Goal: Information Seeking & Learning: Learn about a topic

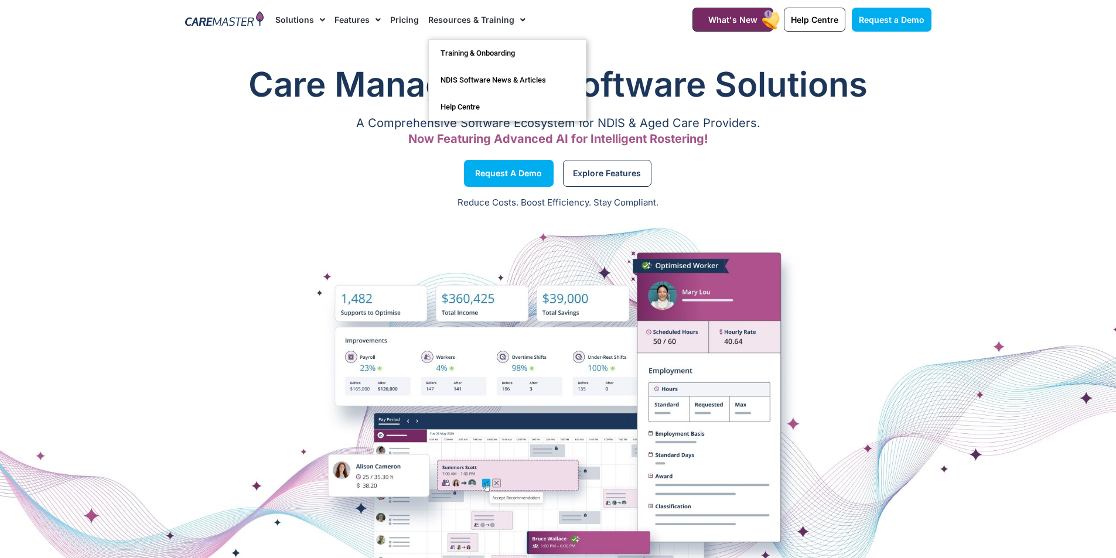
click at [496, 22] on link "Resources & Training" at bounding box center [476, 19] width 97 height 39
click at [477, 80] on link "NDIS Software News & Articles" at bounding box center [507, 80] width 157 height 27
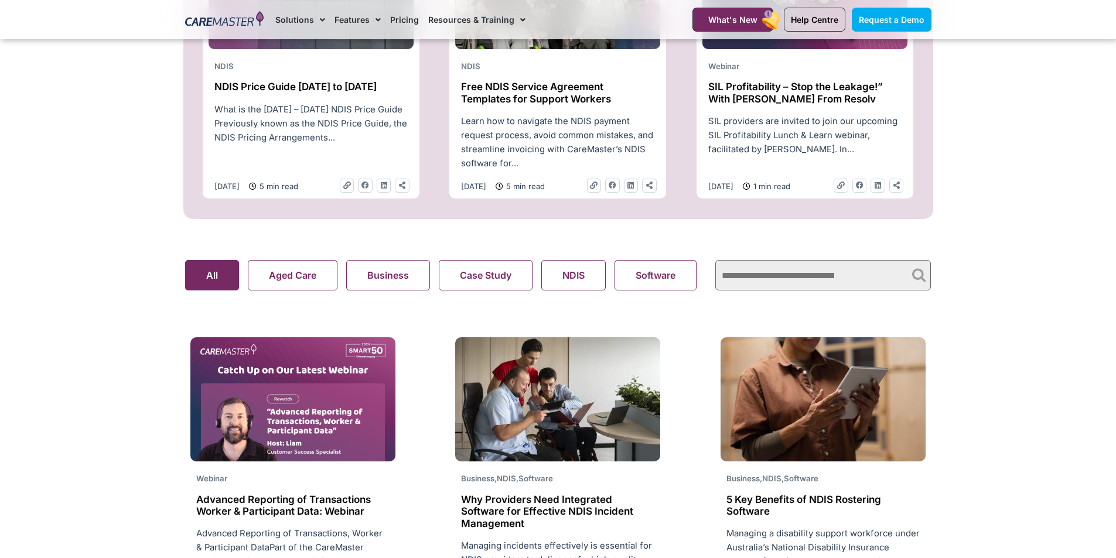
scroll to position [645, 0]
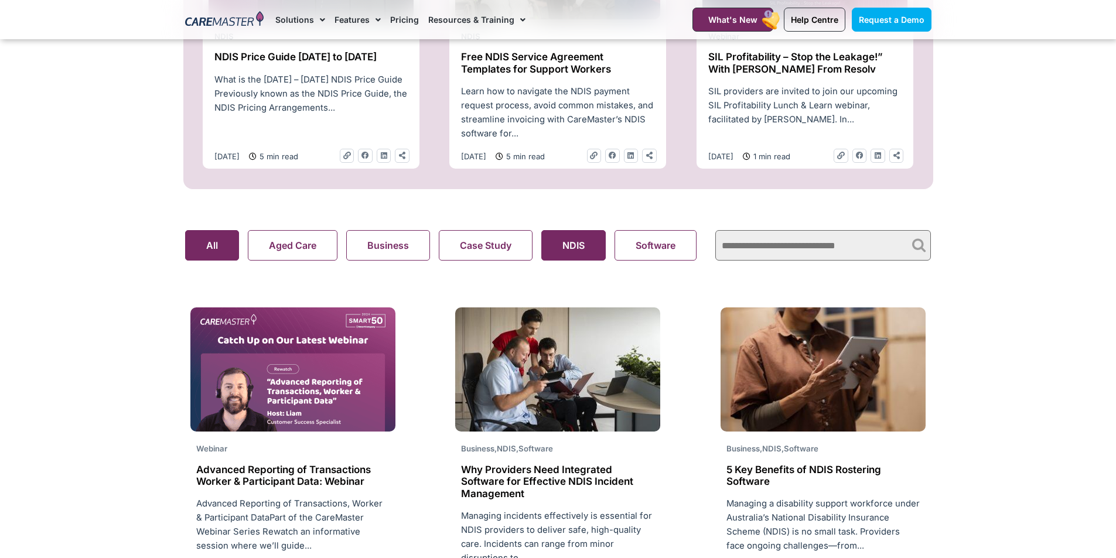
click at [581, 250] on button "NDIS" at bounding box center [573, 245] width 64 height 30
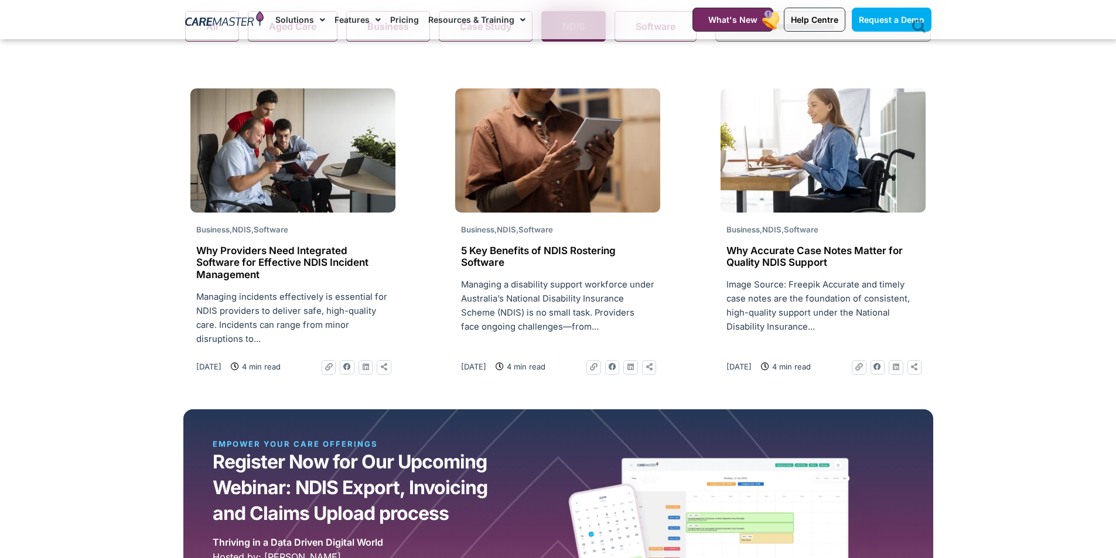
scroll to position [879, 0]
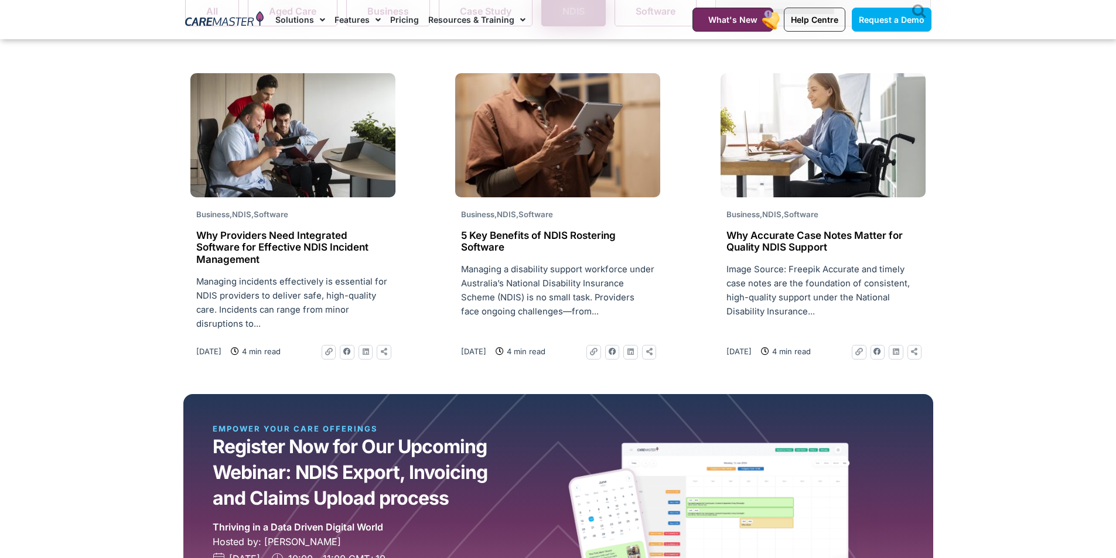
click at [778, 242] on h2 "Why Accurate Case Notes Matter for Quality NDIS Support" at bounding box center [823, 242] width 193 height 24
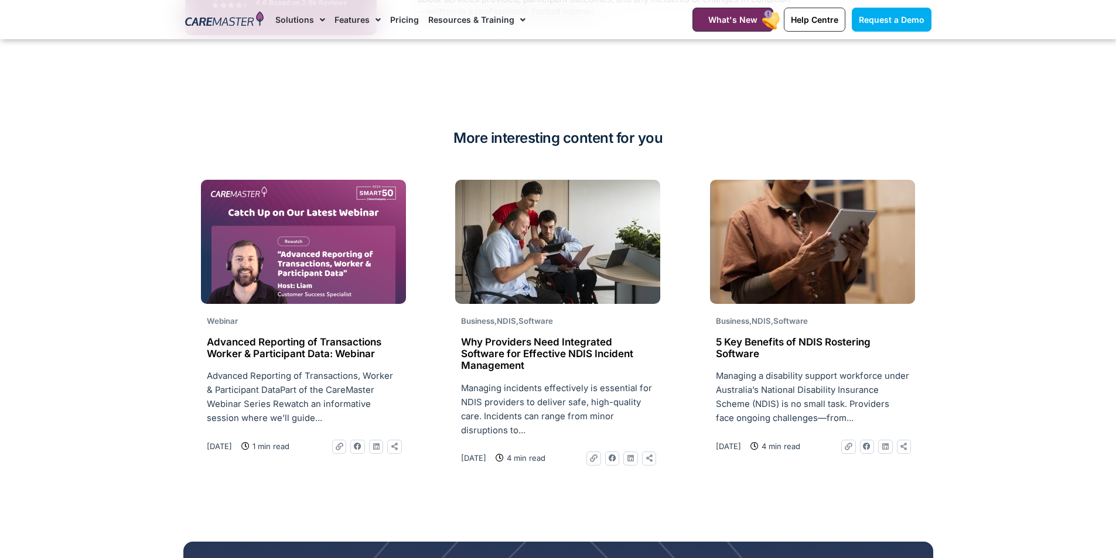
scroll to position [2110, 0]
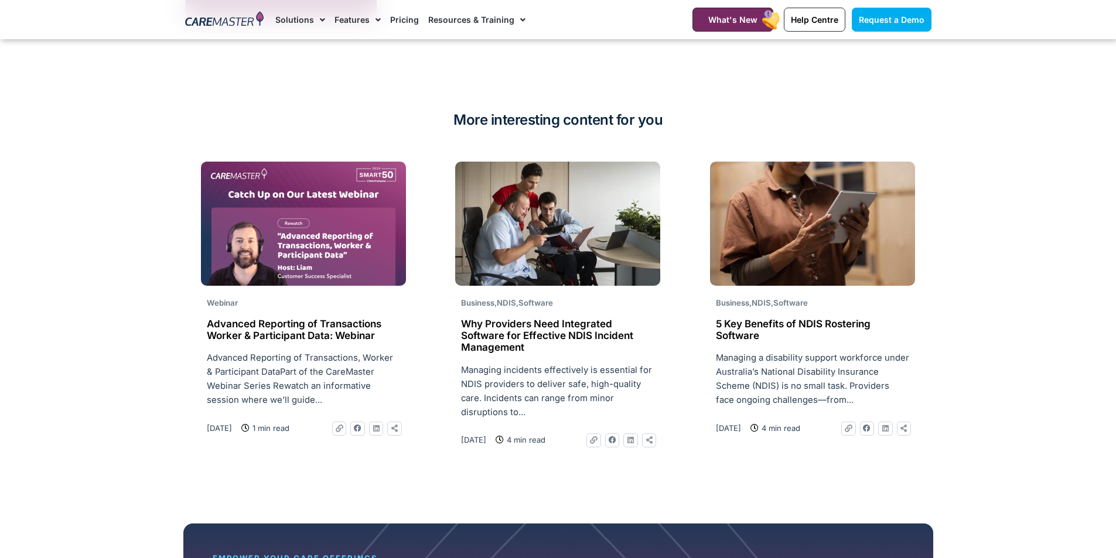
click at [282, 329] on h2 "Advanced Reporting of Transactions Worker & Participant Data: Webinar" at bounding box center [303, 330] width 193 height 24
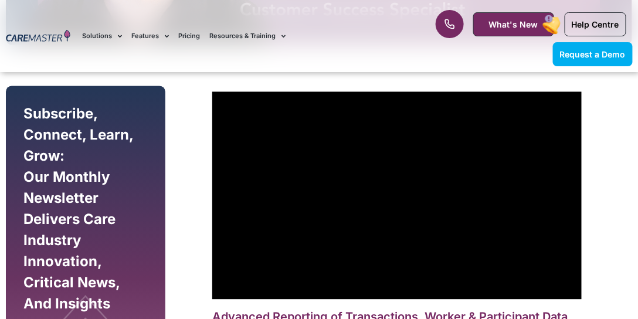
scroll to position [594, 0]
